Goal: Transaction & Acquisition: Purchase product/service

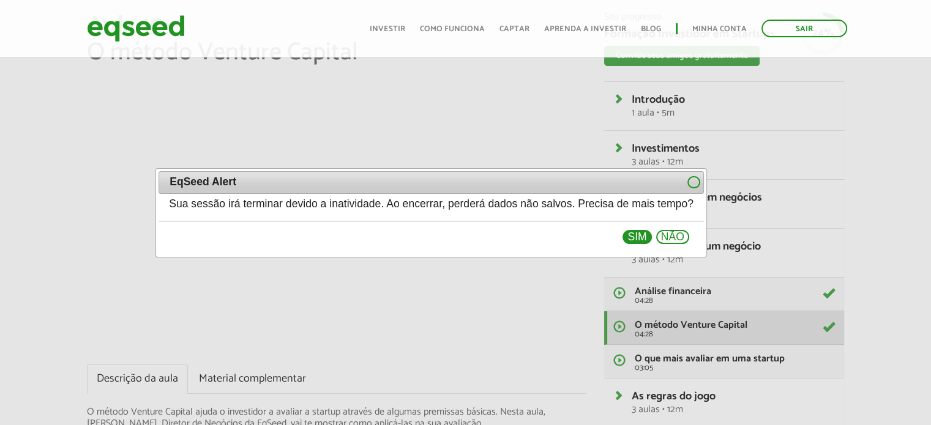
click at [651, 241] on button "Sim" at bounding box center [637, 237] width 29 height 15
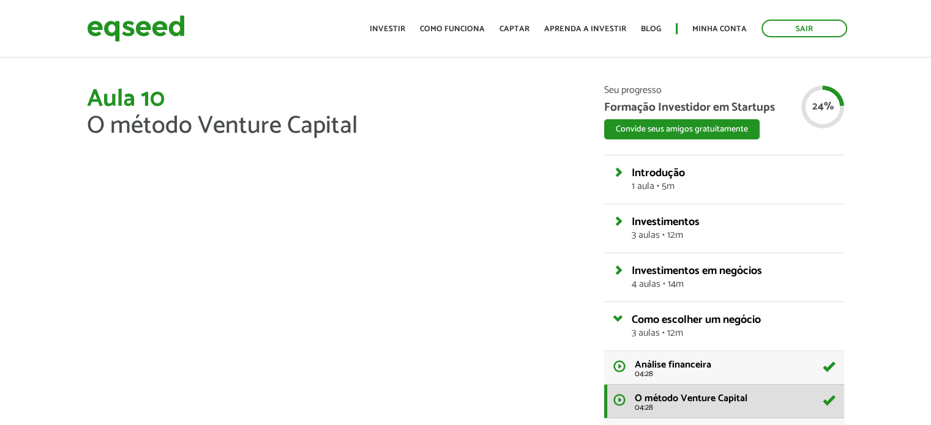
click at [929, 256] on div "Aula 10 O método Venture Capital Descrição da aula Material complementar O méto…" at bounding box center [465, 404] width 931 height 637
click at [402, 32] on link "Investir" at bounding box center [388, 29] width 36 height 8
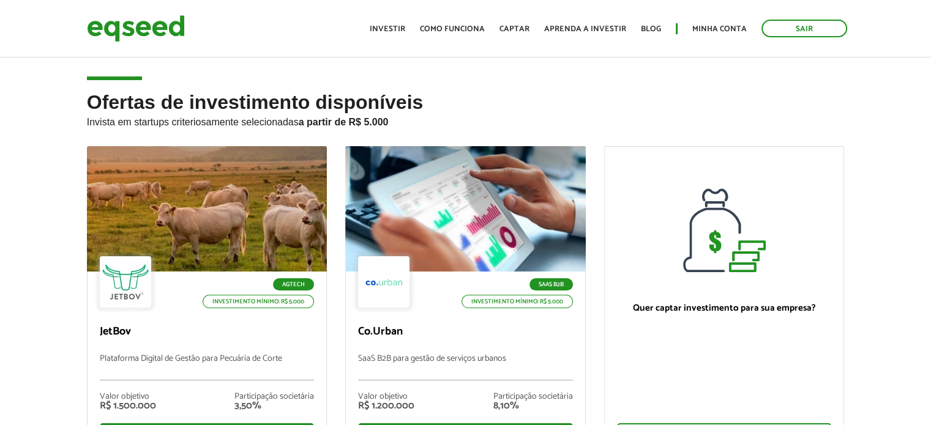
click at [62, 141] on div "Ofertas de investimento disponíveis Invista em startups criteriosamente selecio…" at bounding box center [465, 315] width 931 height 446
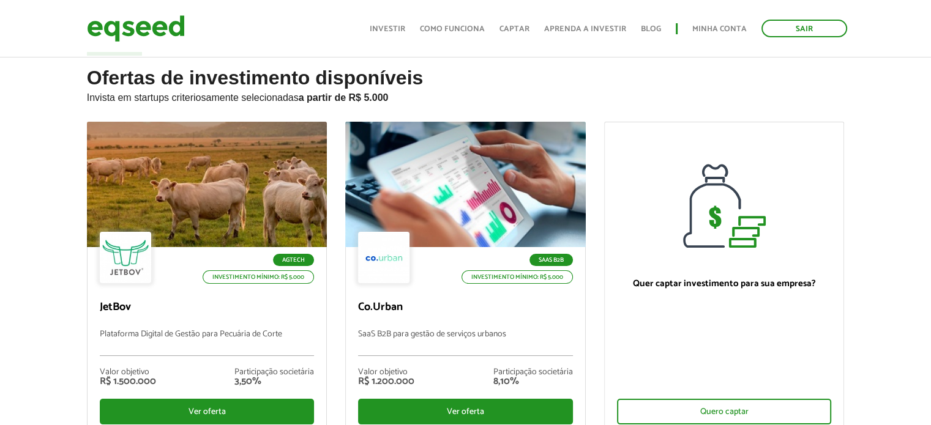
scroll to position [49, 0]
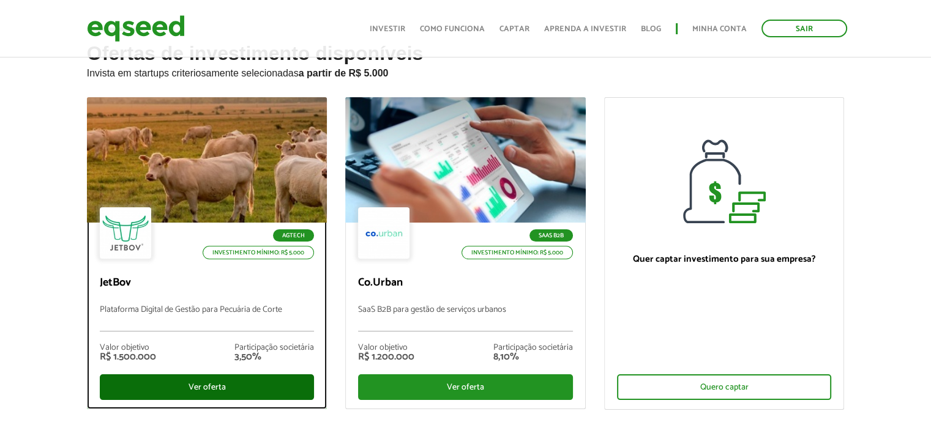
click at [206, 386] on div "Ver oferta" at bounding box center [207, 388] width 215 height 26
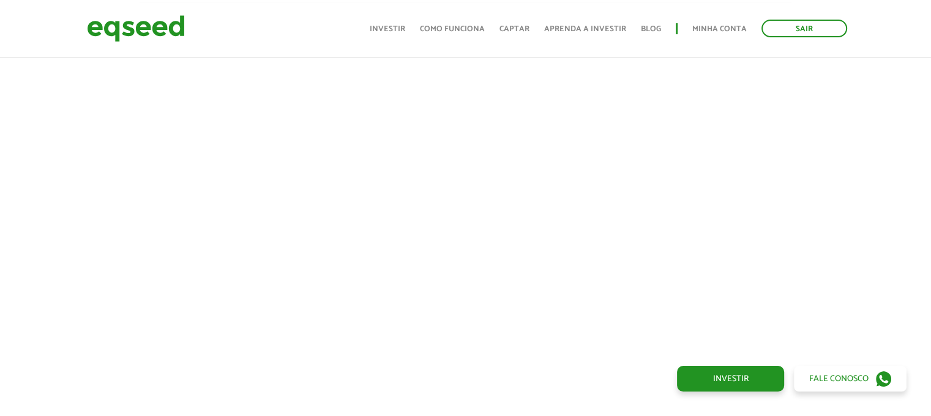
scroll to position [1285, 0]
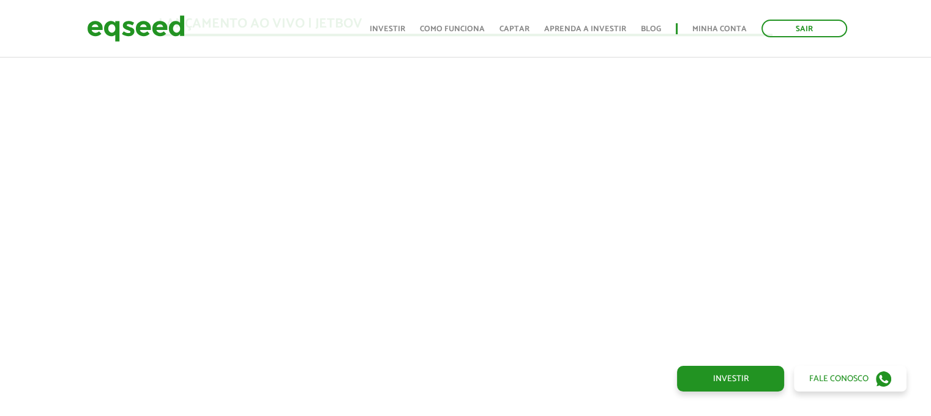
scroll to position [1114, 0]
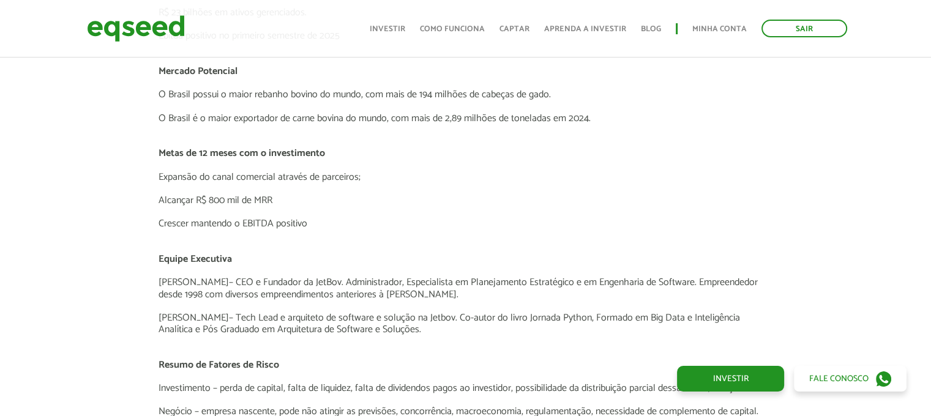
scroll to position [2411, 0]
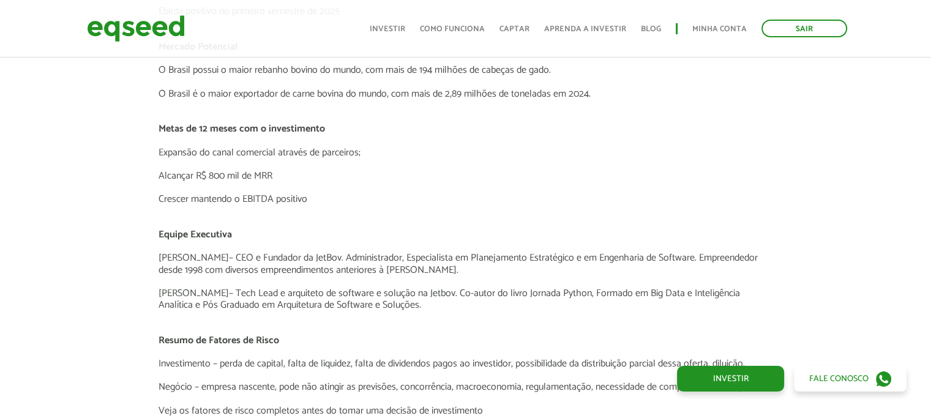
click at [611, 260] on p "[PERSON_NAME] – CEO e Fundador da JetBov. Administrador, Especialista em Planej…" at bounding box center [465, 263] width 615 height 23
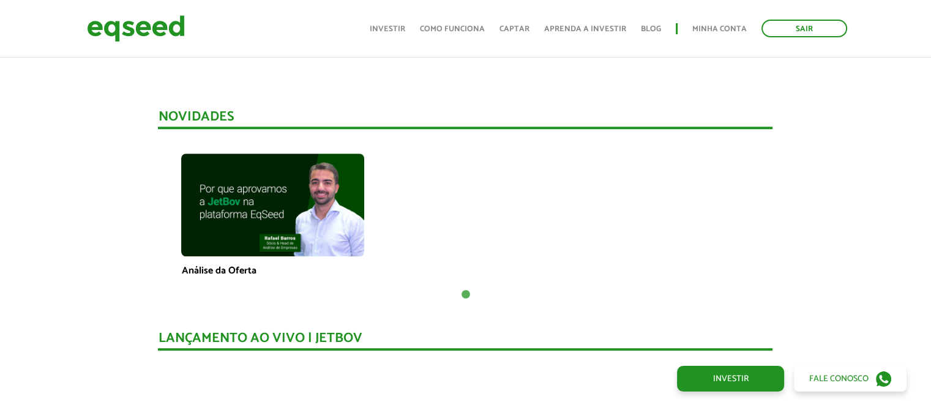
scroll to position [806, 0]
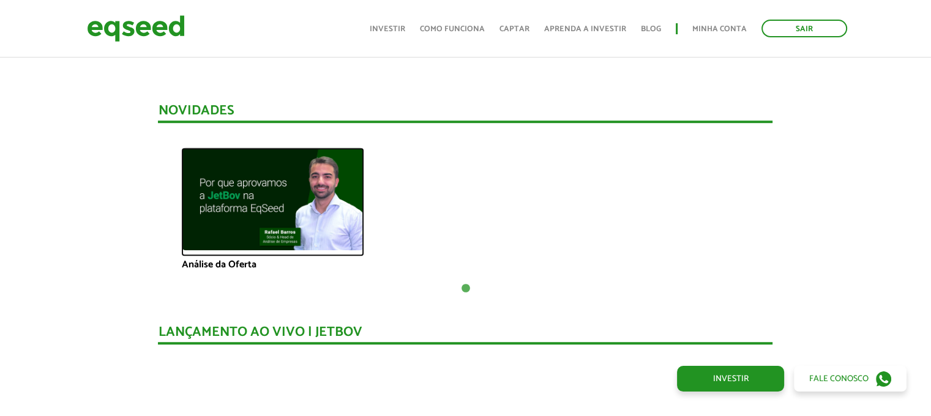
click at [271, 222] on img at bounding box center [272, 199] width 183 height 103
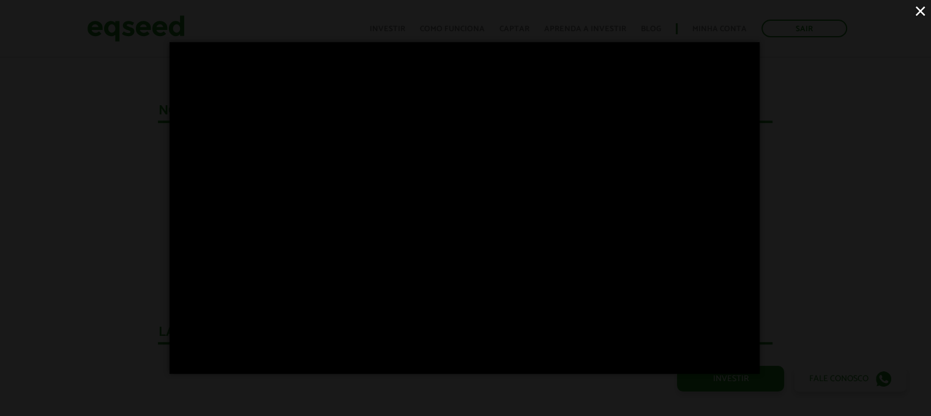
click at [924, 7] on button "×" at bounding box center [920, 10] width 21 height 21
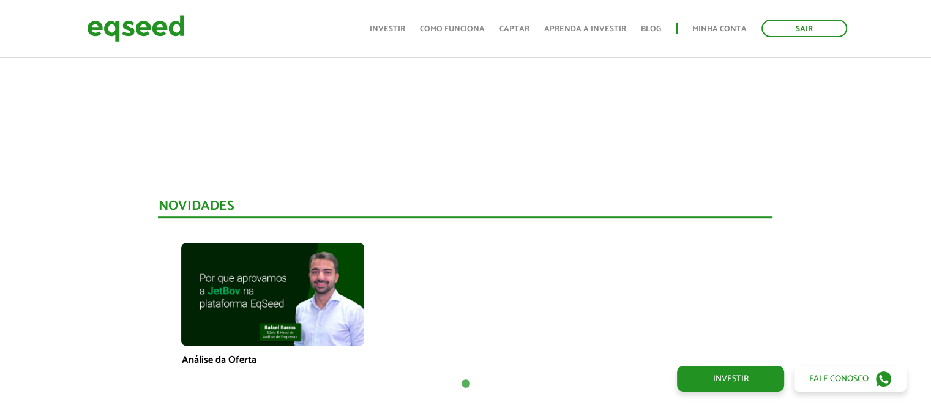
scroll to position [716, 0]
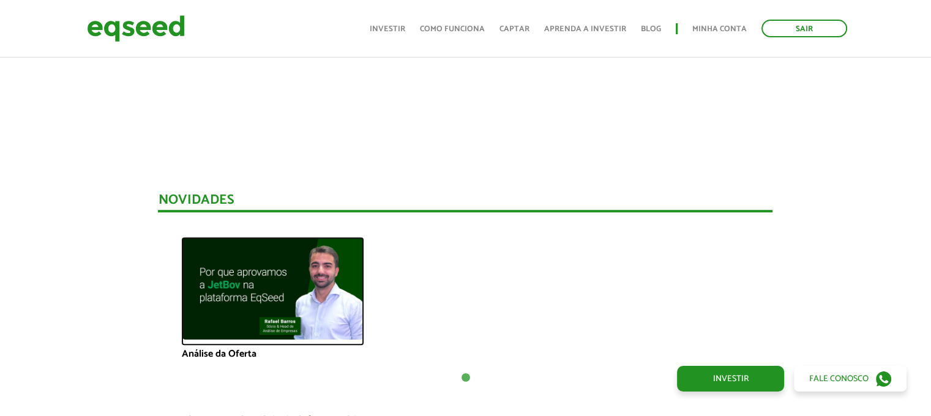
click at [237, 297] on img at bounding box center [272, 288] width 183 height 103
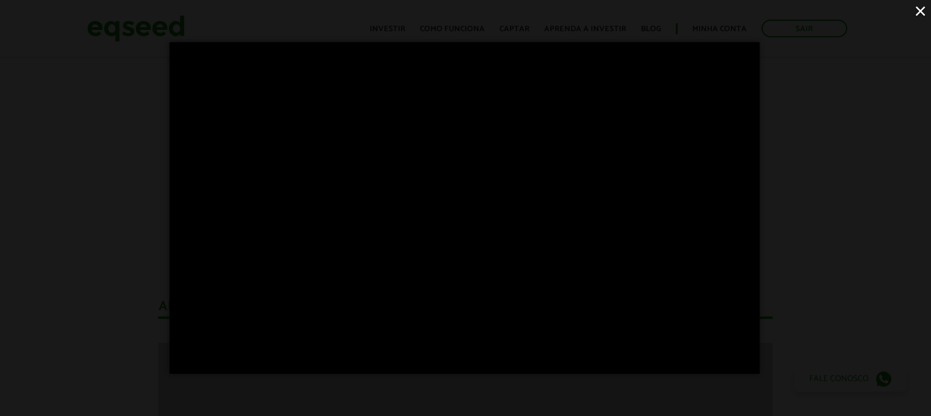
scroll to position [1285, 0]
click at [913, 12] on button "×" at bounding box center [920, 10] width 21 height 21
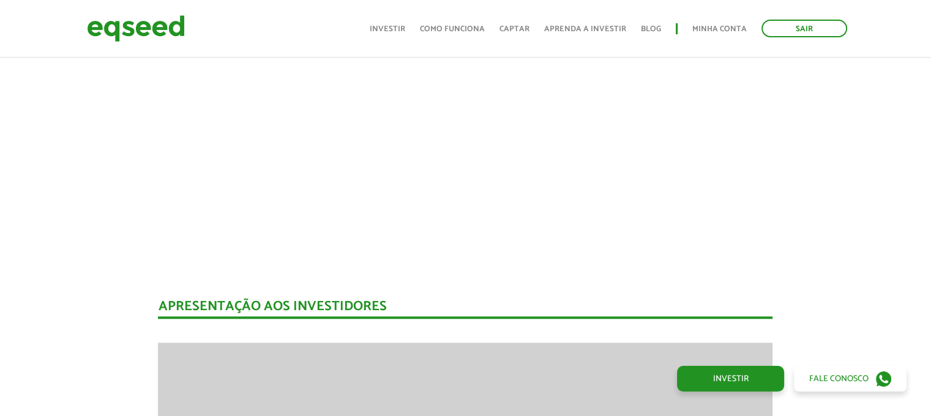
scroll to position [459, 0]
